Goal: Task Accomplishment & Management: Manage account settings

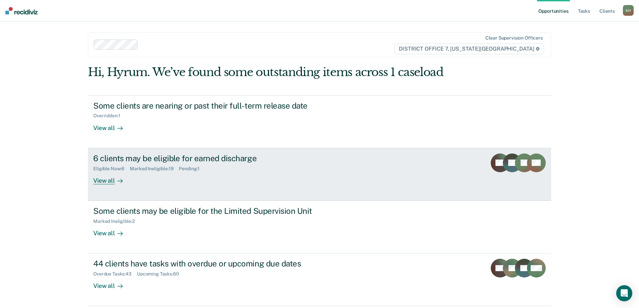
click at [302, 171] on div "Eligible Now : 6 Marked Ineligible : 19 Pending : 1" at bounding box center [210, 167] width 235 height 8
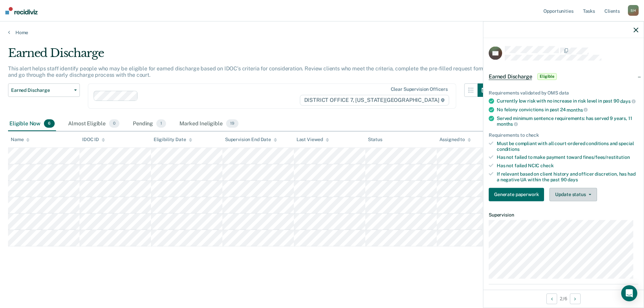
click at [568, 201] on button "Update status" at bounding box center [572, 194] width 47 height 13
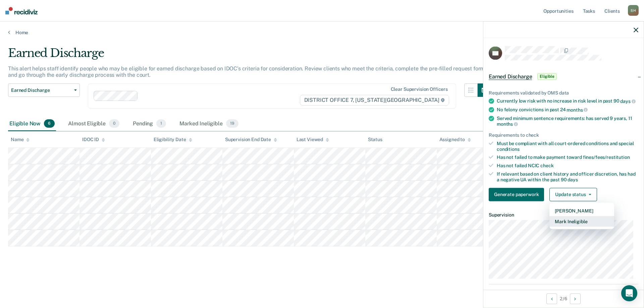
click at [579, 226] on button "Mark Ineligible" at bounding box center [581, 221] width 65 height 11
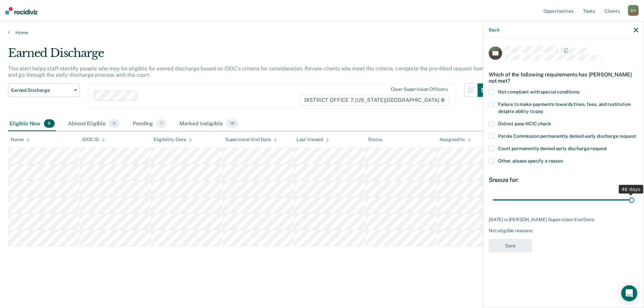
drag, startPoint x: 584, startPoint y: 199, endPoint x: 643, endPoint y: 194, distance: 59.2
type input "46"
click at [634, 194] on input "range" at bounding box center [562, 200] width 141 height 12
click at [511, 161] on span "Other, please specify a reason" at bounding box center [530, 160] width 65 height 5
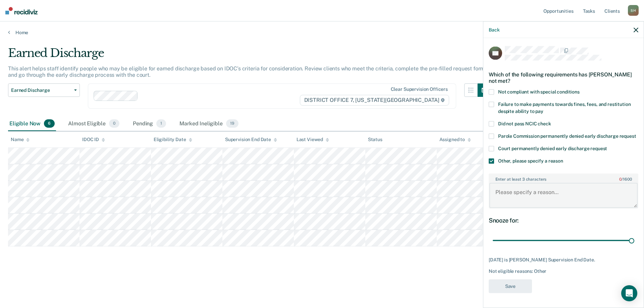
click at [536, 196] on textarea "Enter at least 3 characters 0 / 1600" at bounding box center [563, 195] width 148 height 25
type textarea "Complete SO TX"
click at [511, 287] on button "Save" at bounding box center [509, 286] width 43 height 14
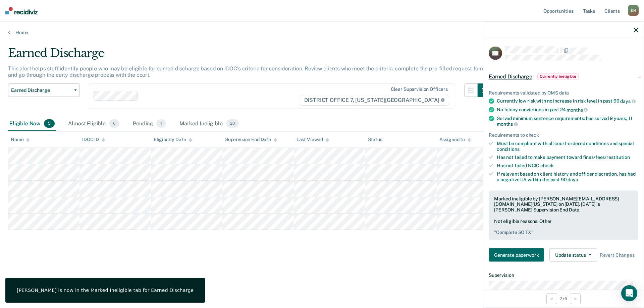
click at [637, 27] on button "button" at bounding box center [635, 30] width 5 height 6
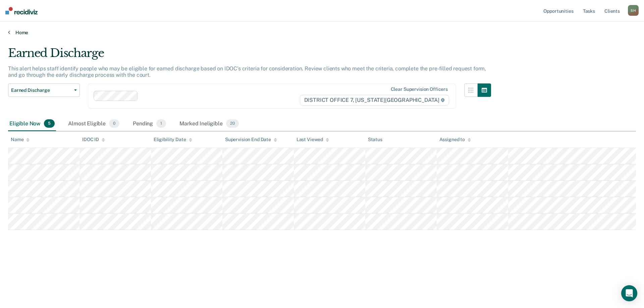
click at [24, 33] on link "Home" at bounding box center [321, 32] width 627 height 6
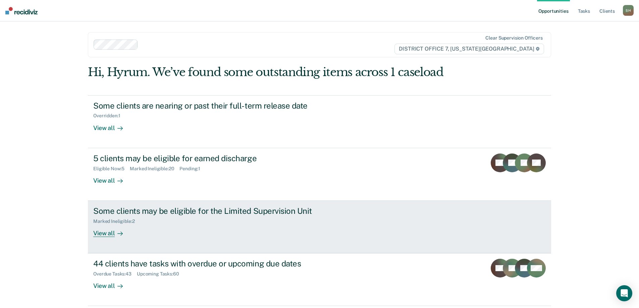
click at [254, 236] on div "Some clients may be eligible for the Limited Supervision Unit Marked Ineligible…" at bounding box center [218, 221] width 251 height 31
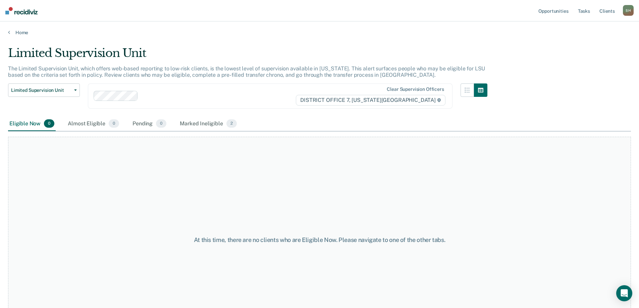
click at [25, 36] on main "Limited Supervision Unit The Limited Supervision Unit, which offers web-based r…" at bounding box center [319, 171] width 639 height 270
click at [25, 33] on link "Home" at bounding box center [319, 32] width 622 height 6
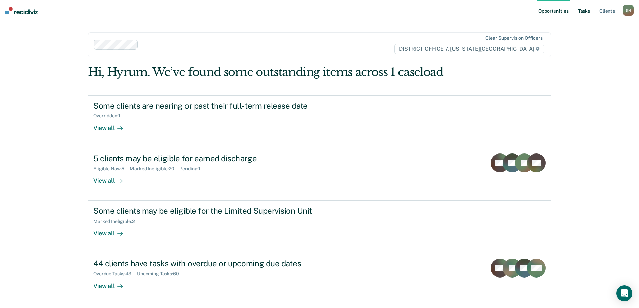
click at [581, 10] on link "Tasks" at bounding box center [583, 10] width 15 height 21
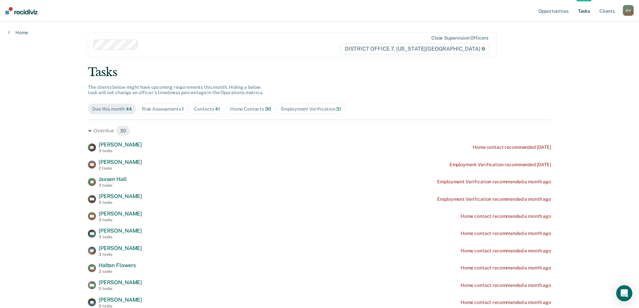
click at [186, 112] on div "Due this month 44 Risk Assessments 1 Contacts 41 Home Contacts 30 Employment Ve…" at bounding box center [319, 109] width 463 height 11
click at [165, 110] on div "Risk Assessments 1" at bounding box center [163, 109] width 42 height 6
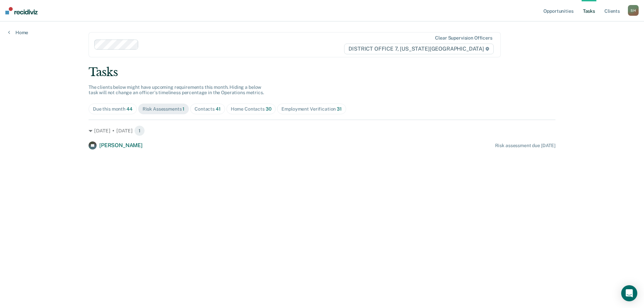
click at [212, 111] on div "Contacts 41" at bounding box center [207, 109] width 26 height 6
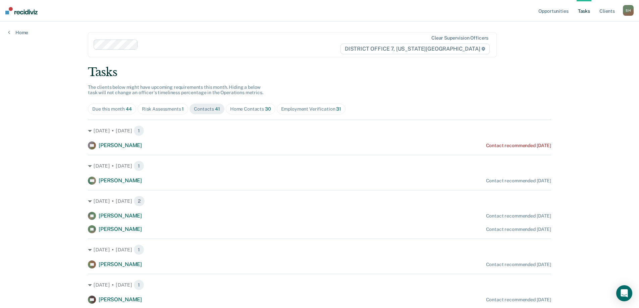
click at [237, 107] on div "Home Contacts 30" at bounding box center [250, 109] width 41 height 6
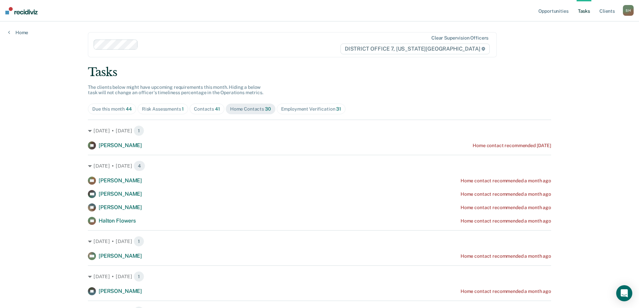
click at [281, 110] on div "Employment Verification 31" at bounding box center [311, 109] width 60 height 6
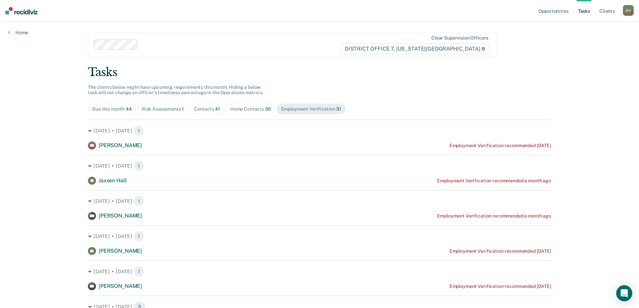
click at [245, 110] on div "Home Contacts 30" at bounding box center [250, 109] width 41 height 6
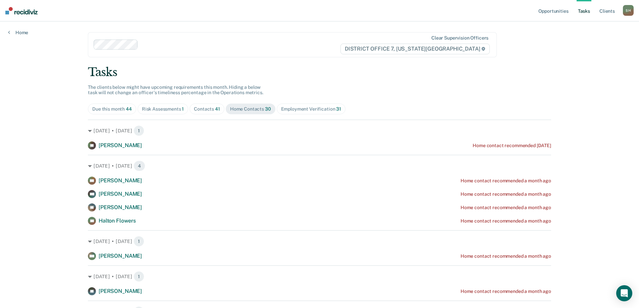
click at [201, 109] on div "Contacts 41" at bounding box center [207, 109] width 26 height 6
